Goal: Information Seeking & Learning: Learn about a topic

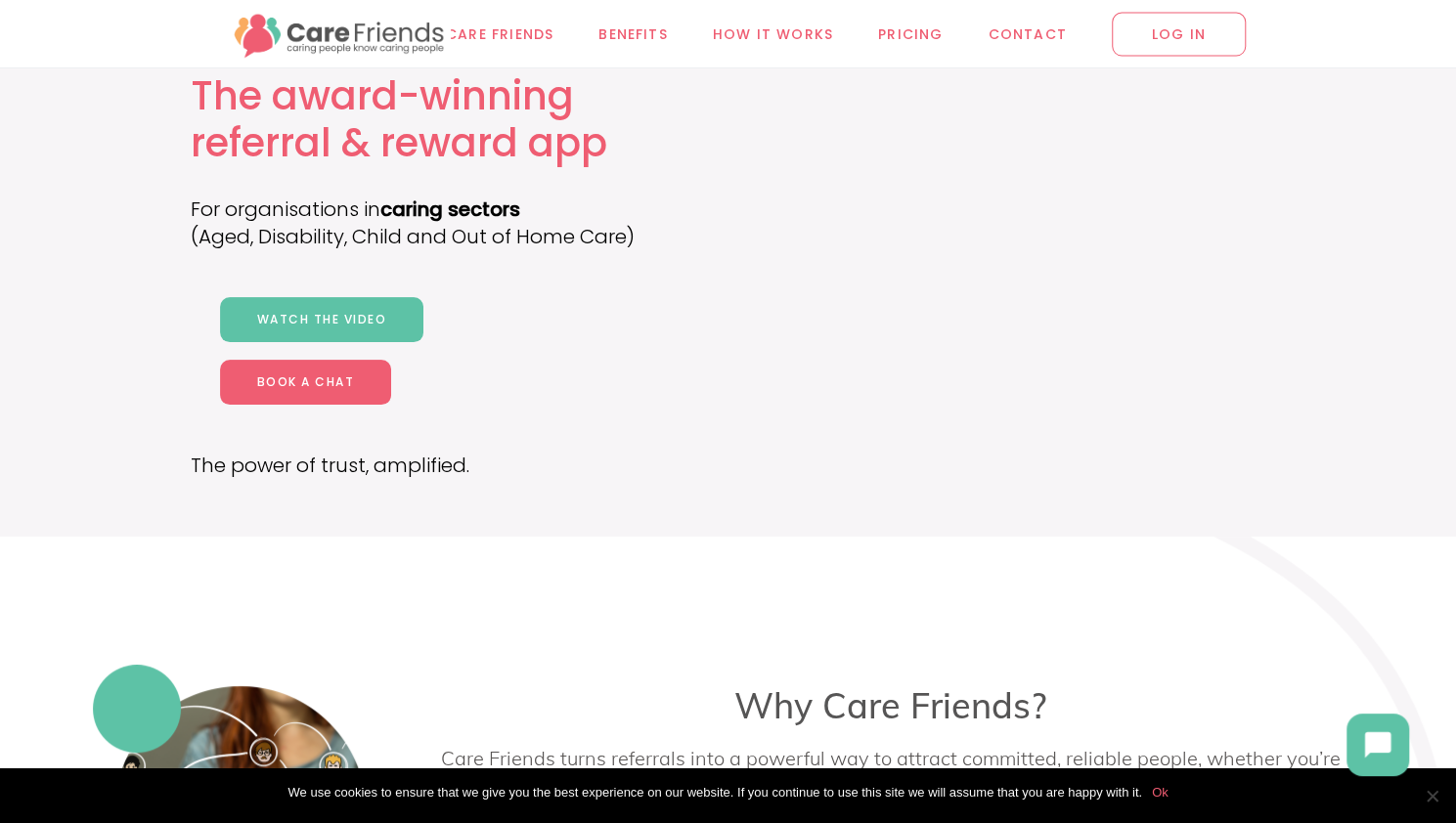
scroll to position [293, 0]
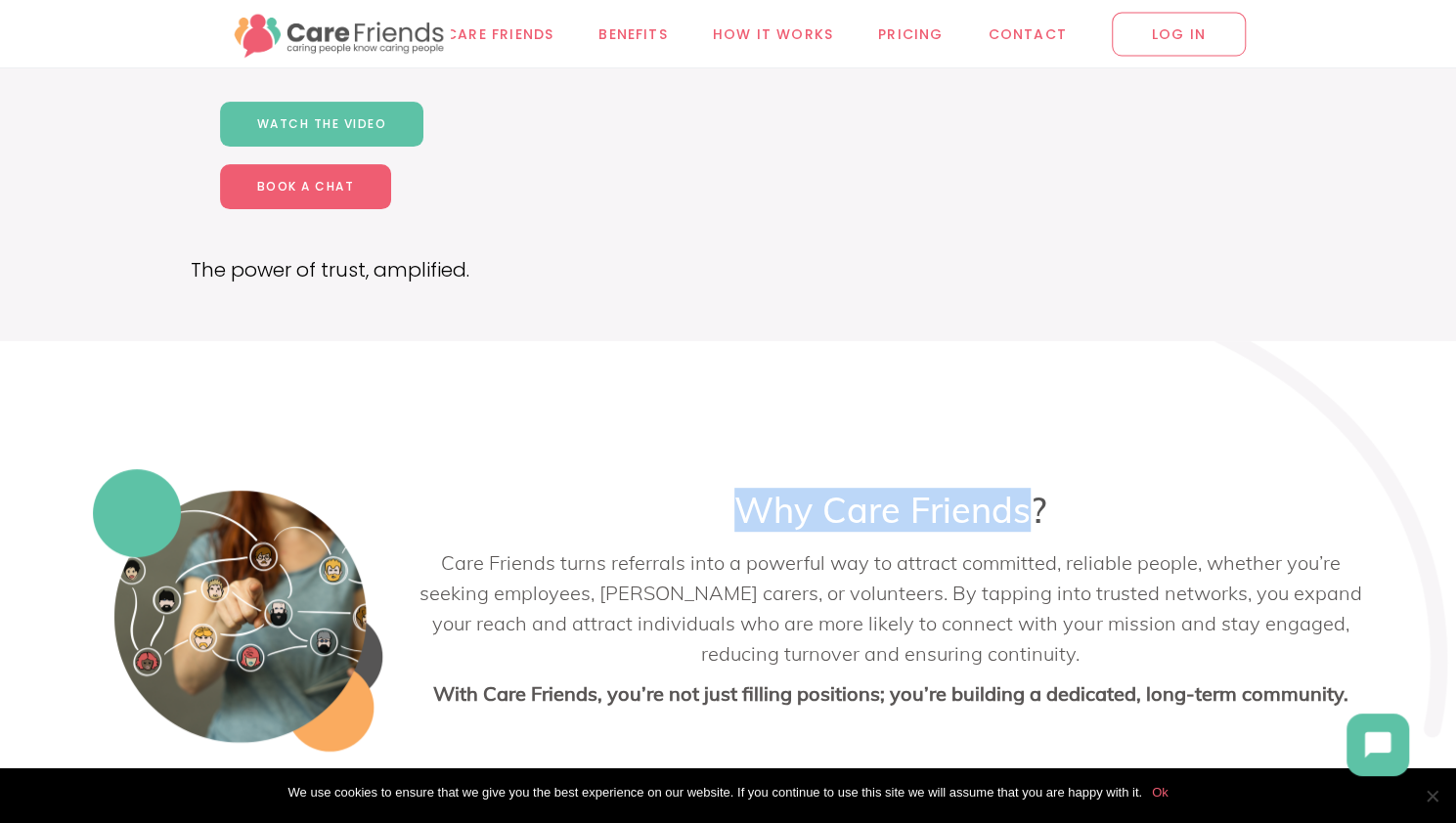
drag, startPoint x: 745, startPoint y: 507, endPoint x: 1054, endPoint y: 521, distance: 309.3
click at [1038, 516] on h3 "Why Care Friends?" at bounding box center [891, 510] width 947 height 43
click at [1079, 533] on div "Why Care Friends? Care Friends turns referrals into a powerful way to attract c…" at bounding box center [891, 627] width 947 height 278
drag, startPoint x: 1067, startPoint y: 523, endPoint x: 729, endPoint y: 514, distance: 338.1
click at [729, 514] on h3 "Why Care Friends?" at bounding box center [891, 510] width 947 height 43
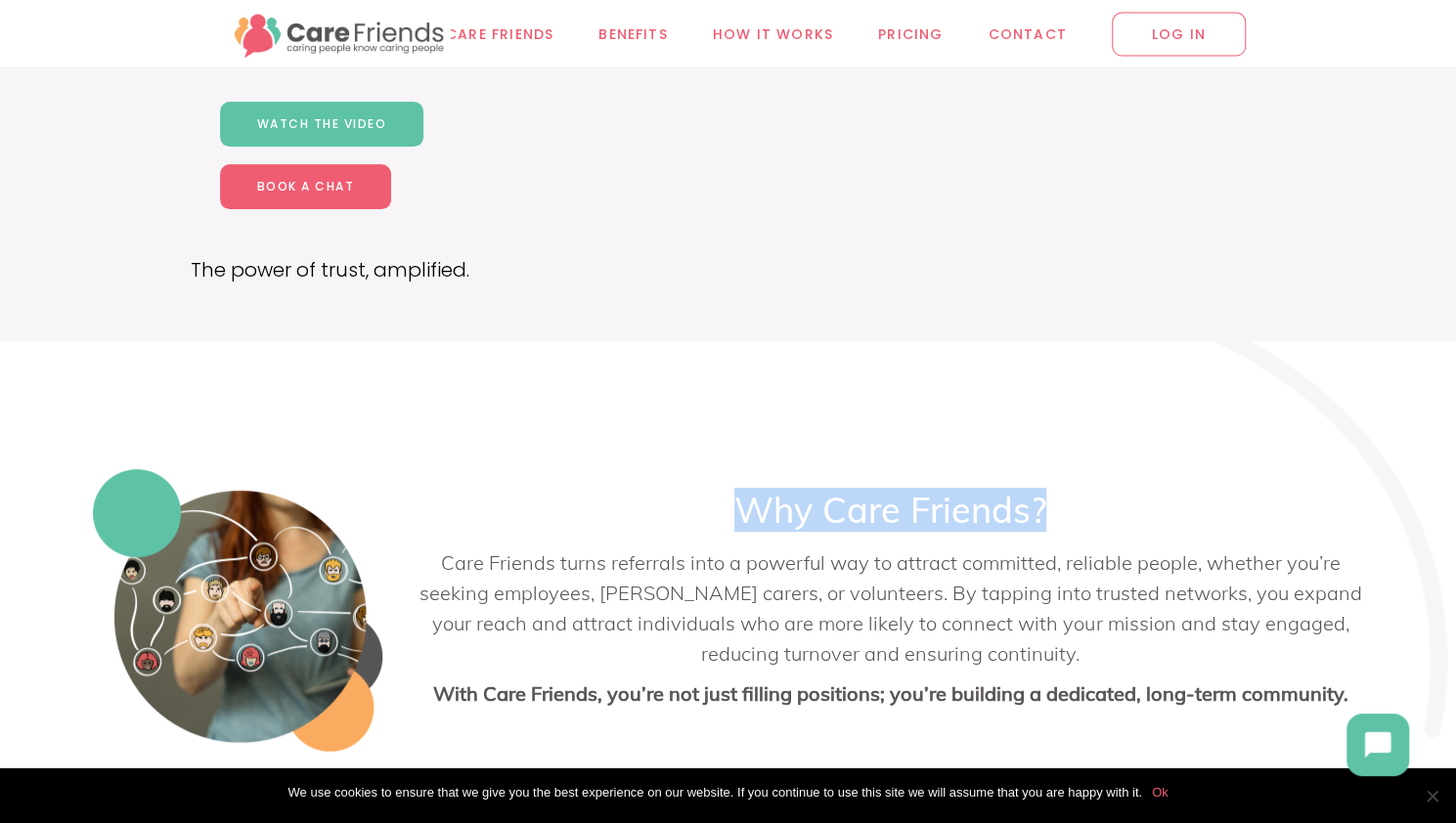
click at [854, 518] on h3 "Why Care Friends?" at bounding box center [891, 510] width 947 height 43
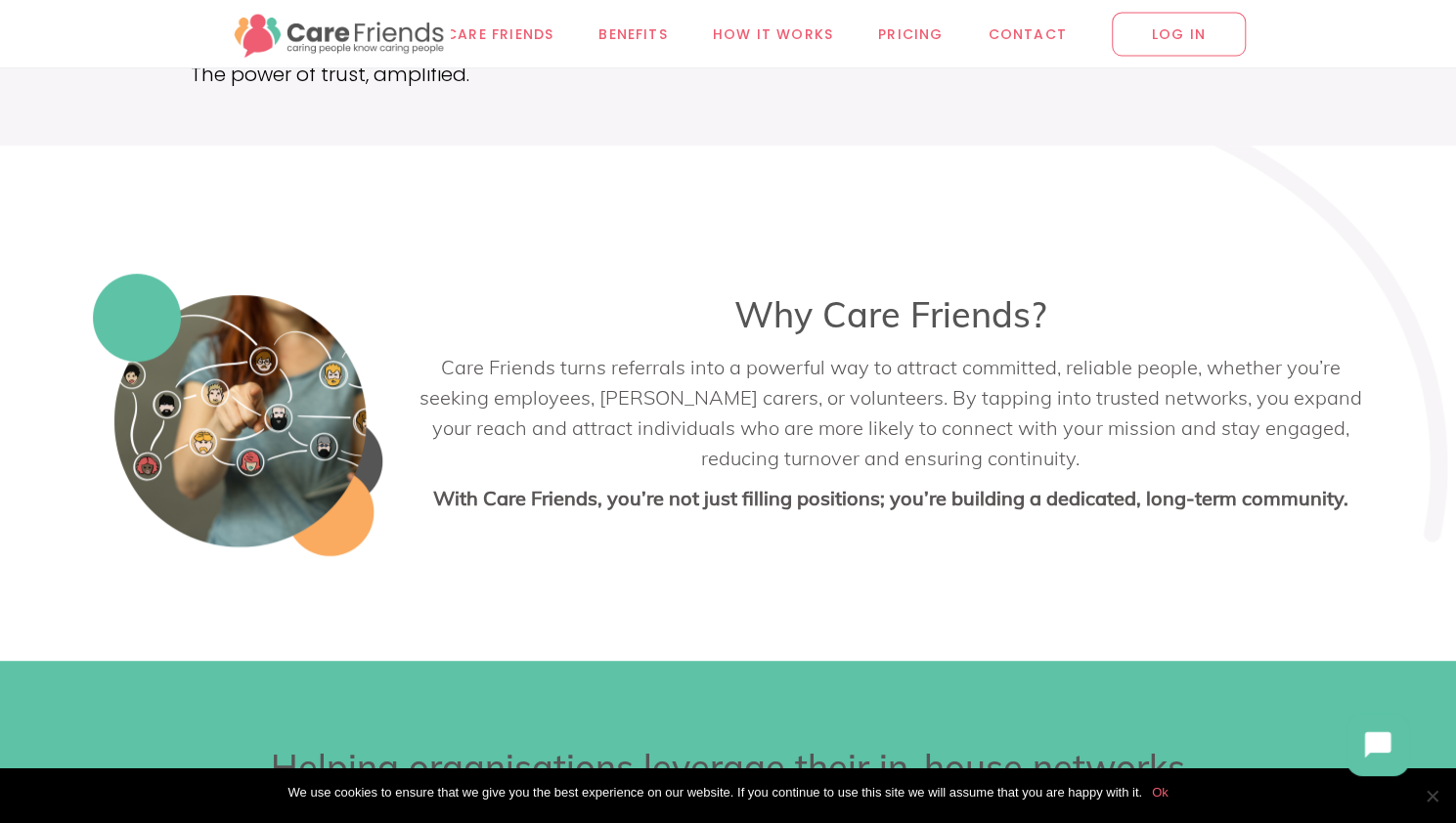
scroll to position [391, 0]
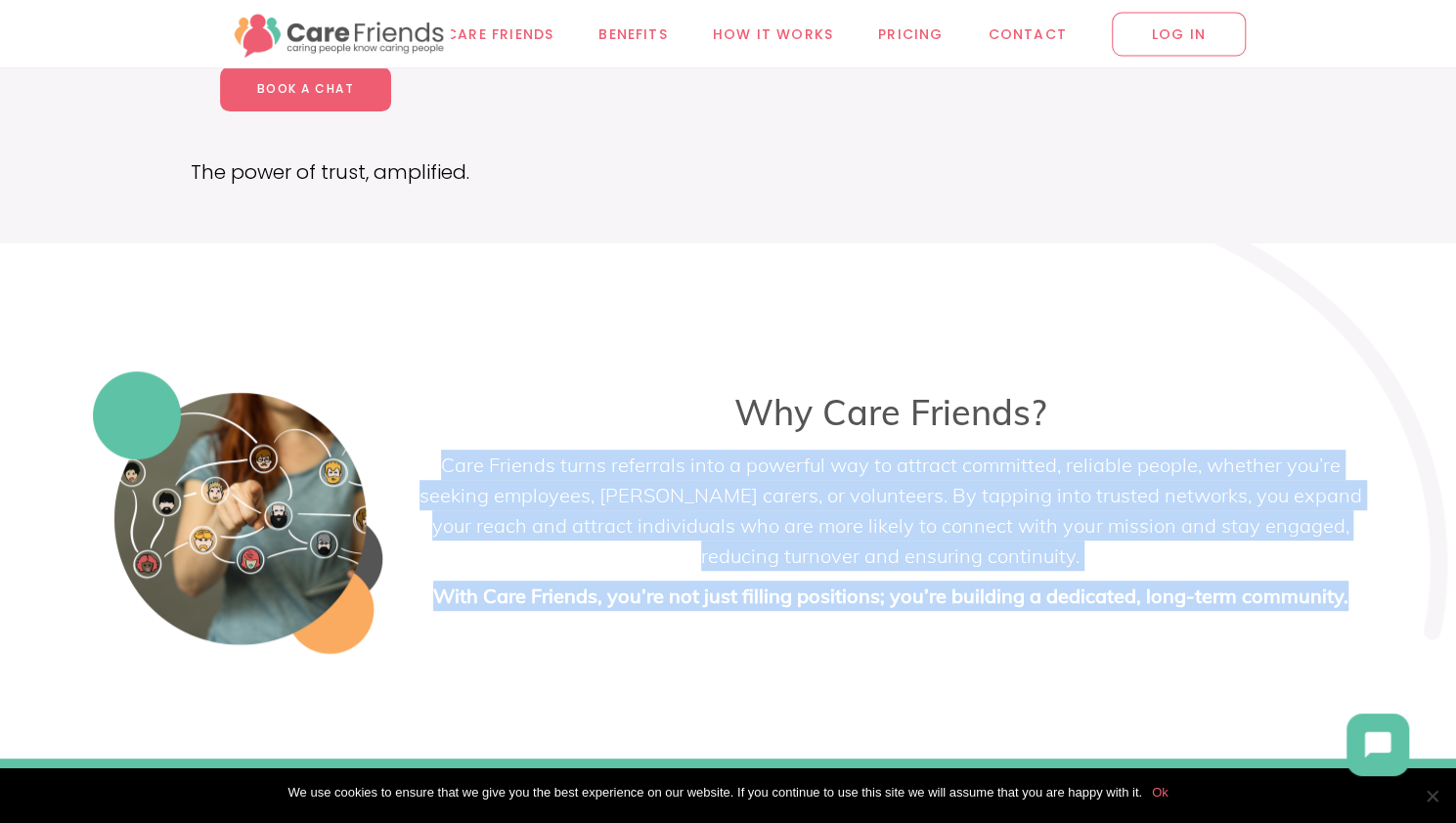
drag, startPoint x: 1364, startPoint y: 600, endPoint x: 444, endPoint y: 456, distance: 931.2
click at [444, 456] on div "Why Care Friends? Care Friends turns referrals into a powerful way to attract c…" at bounding box center [891, 520] width 976 height 298
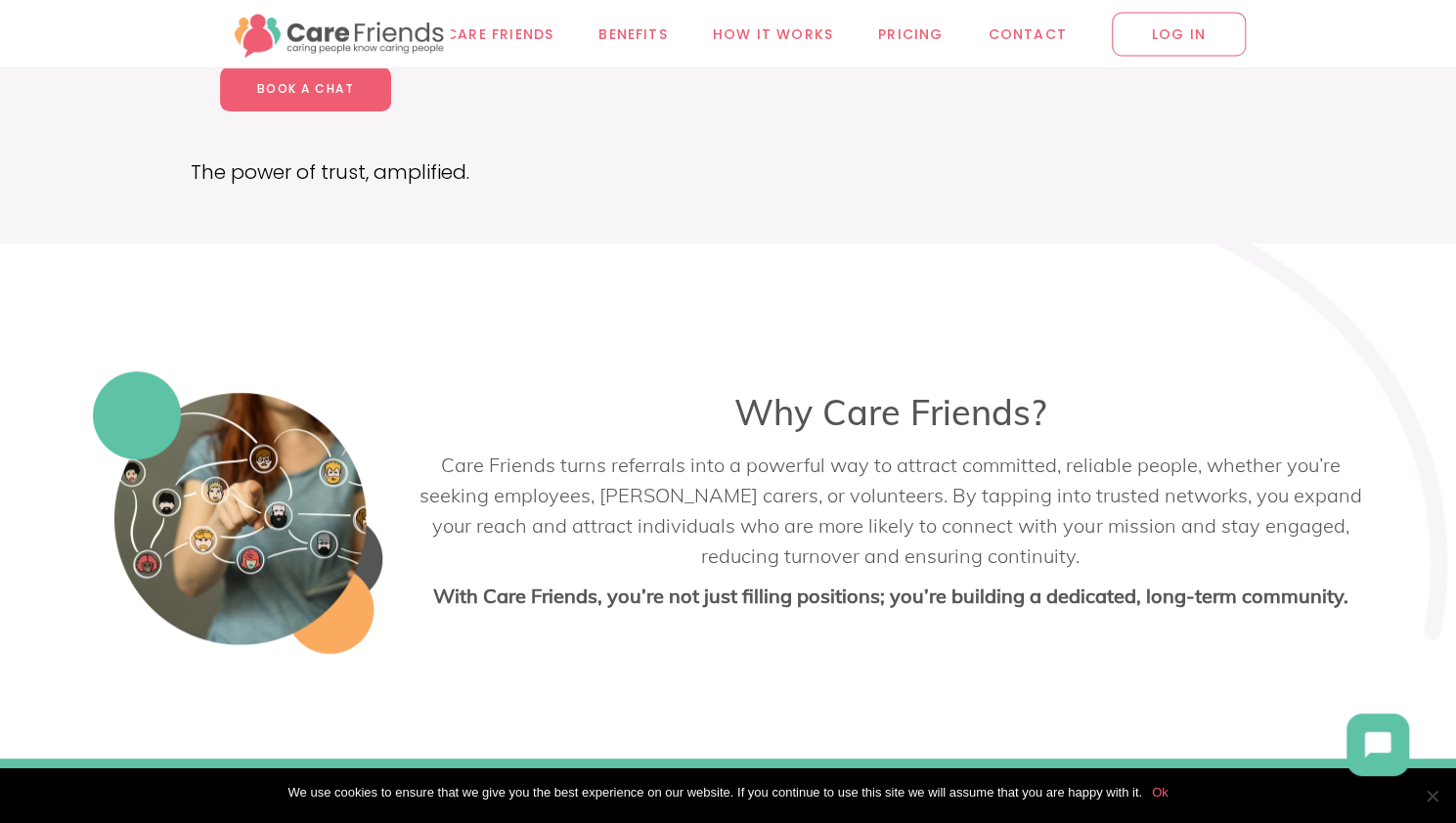
click at [622, 396] on h3 "Why Care Friends?" at bounding box center [891, 413] width 947 height 43
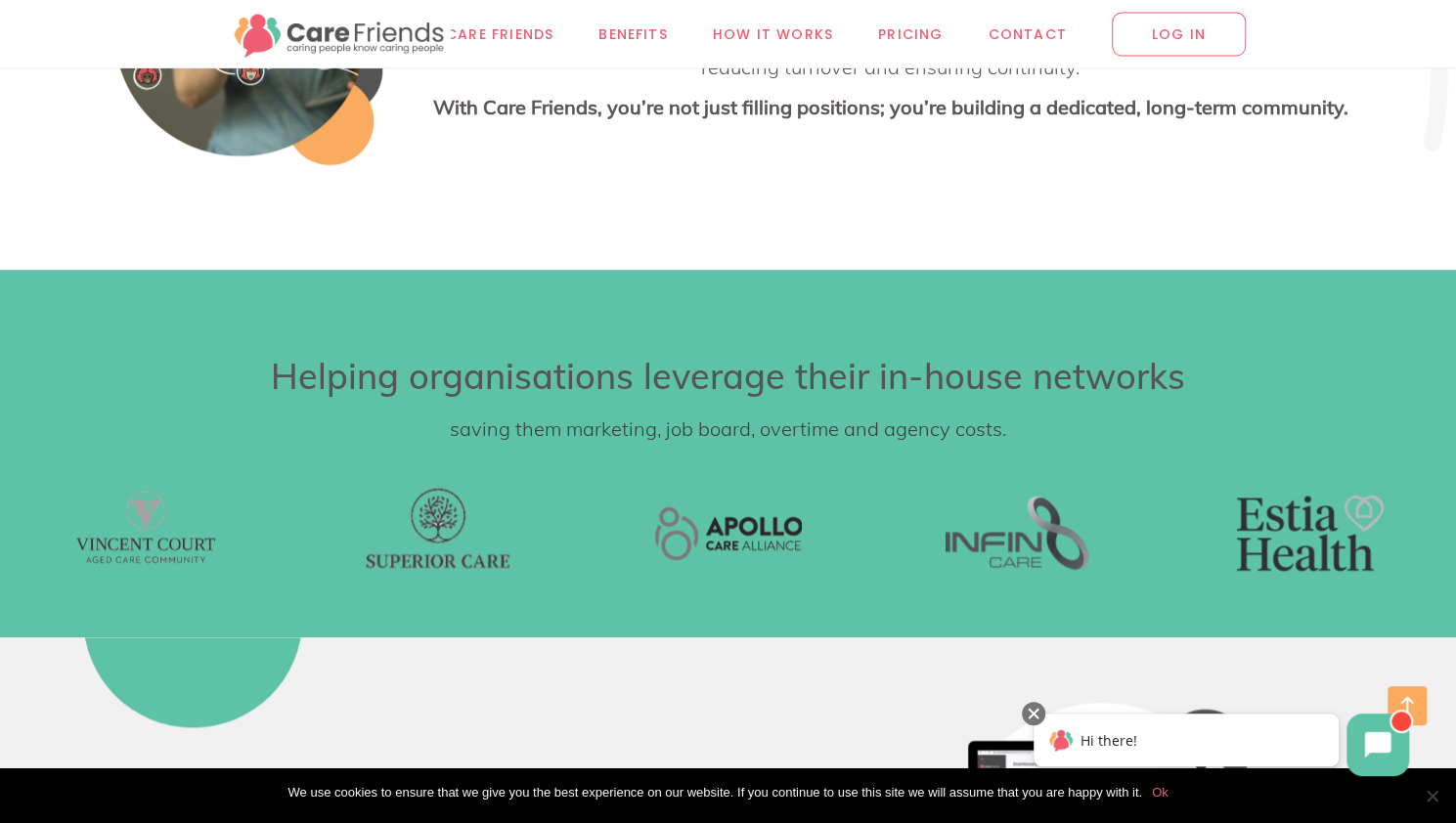
scroll to position [0, 0]
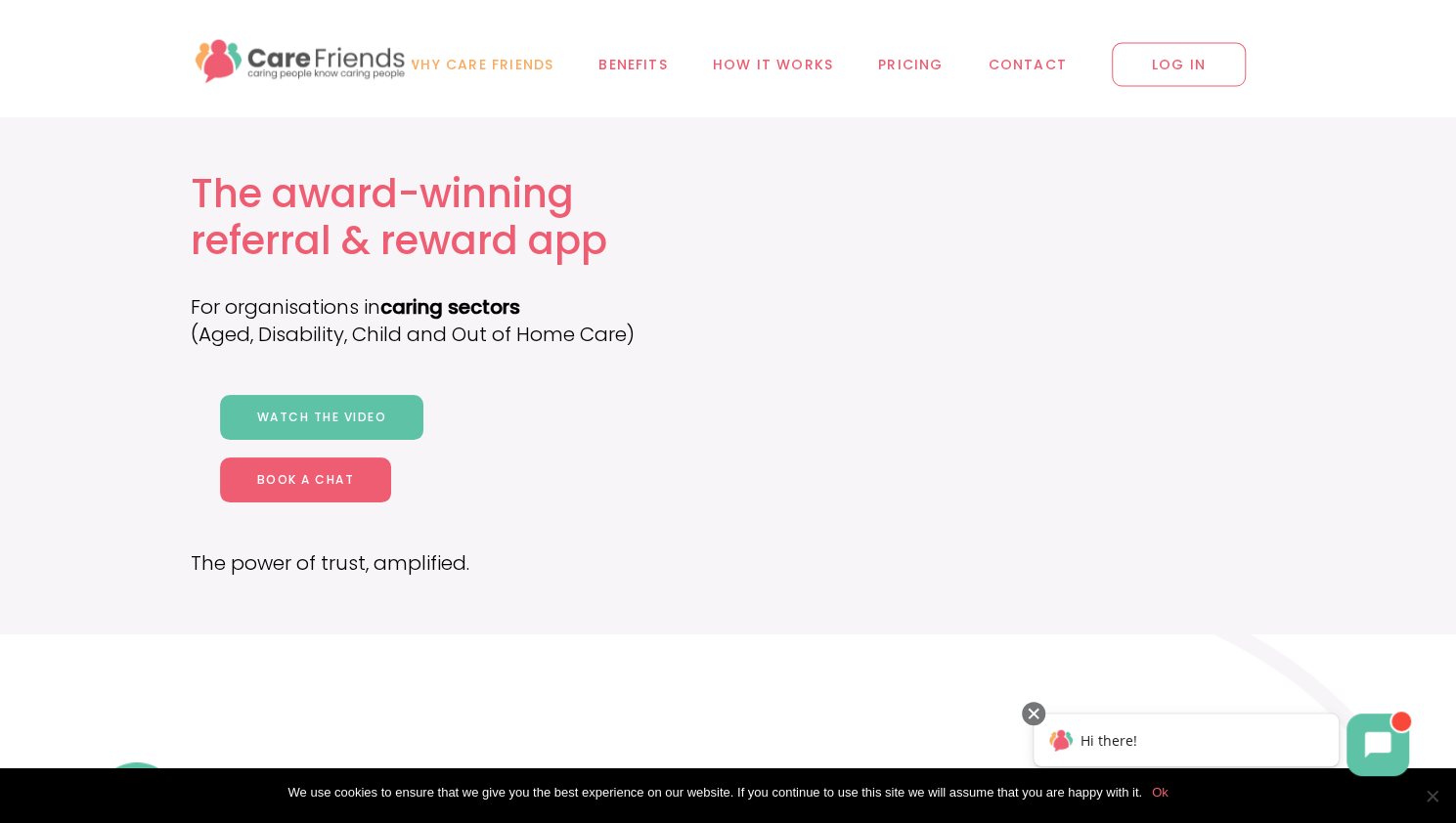
click at [512, 70] on span "Why Care Friends" at bounding box center [480, 65] width 147 height 23
click at [907, 60] on span "Pricing" at bounding box center [910, 65] width 65 height 23
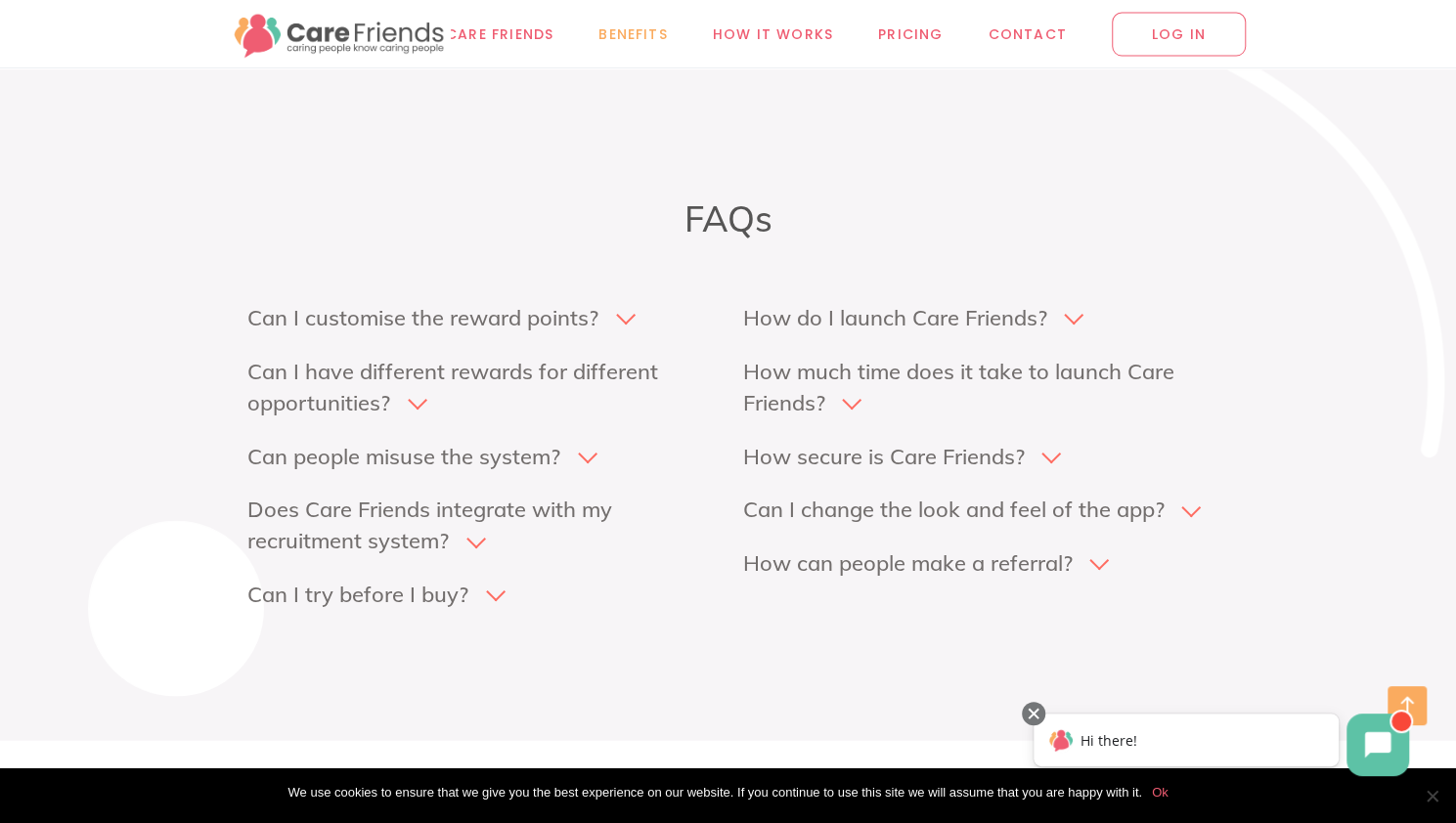
scroll to position [10045, 0]
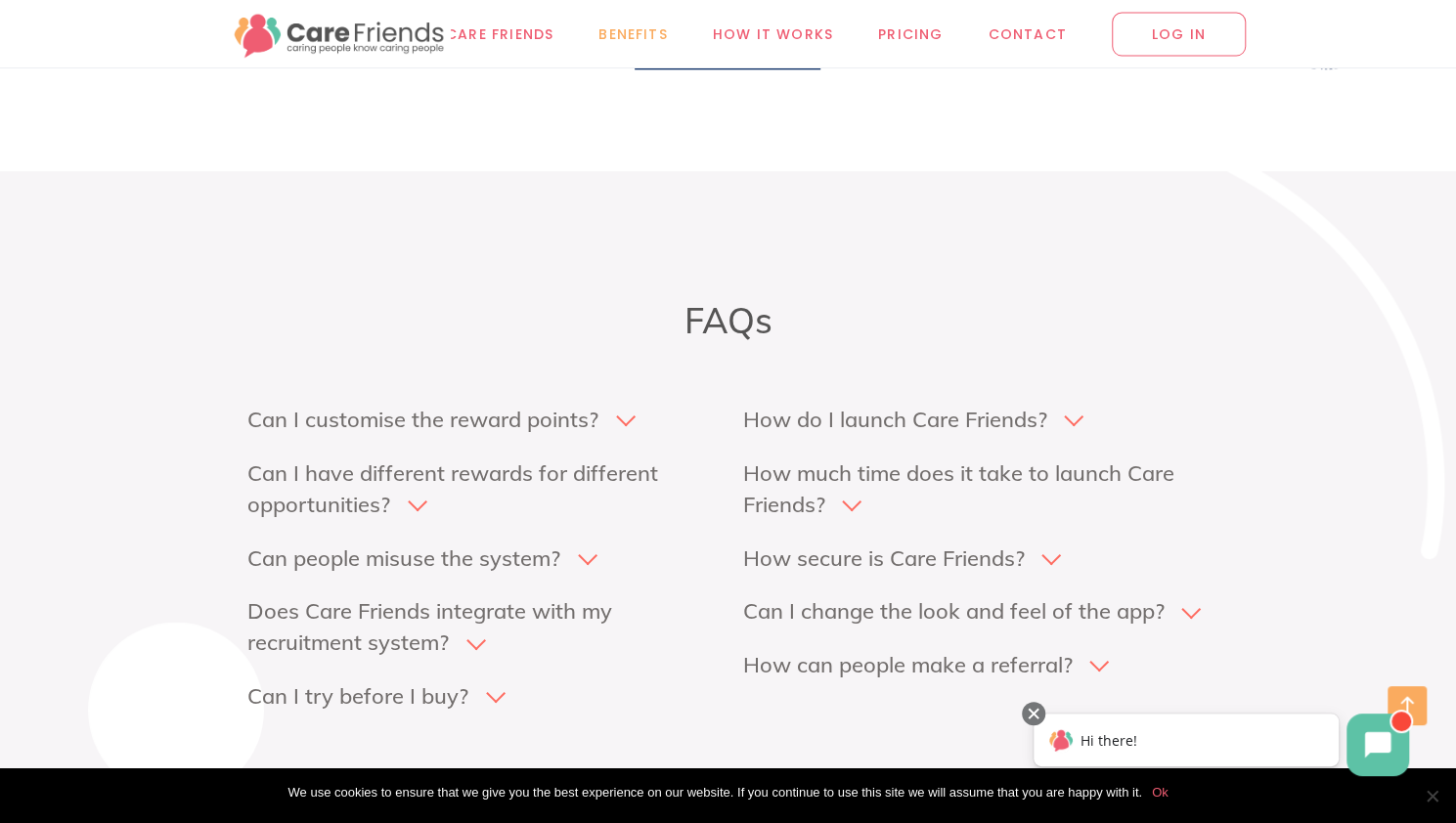
click at [634, 29] on span "Benefits" at bounding box center [633, 33] width 70 height 23
